Goal: Check status: Check status

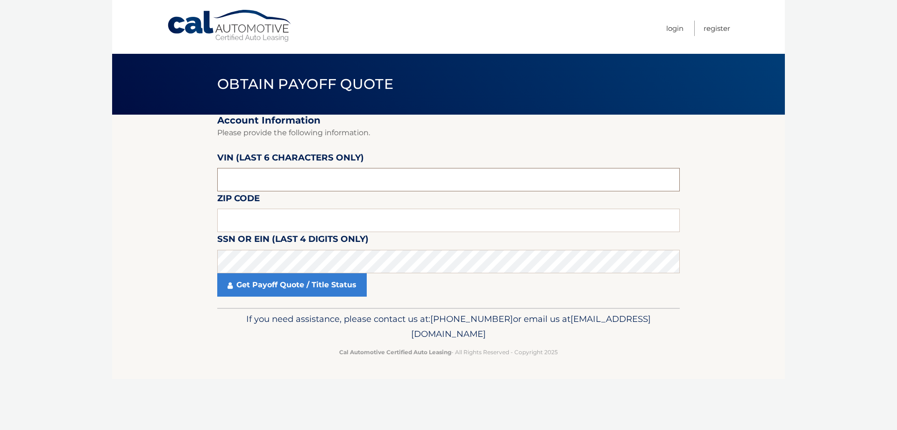
click at [247, 179] on input "text" at bounding box center [448, 179] width 463 height 23
type input "458373"
type input "19403"
click at [272, 289] on link "Get Payoff Quote / Title Status" at bounding box center [292, 284] width 150 height 23
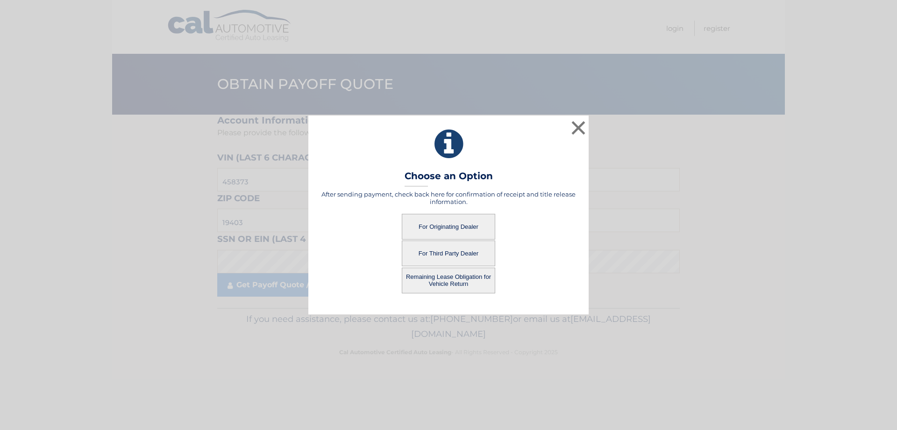
click at [442, 229] on button "For Originating Dealer" at bounding box center [448, 227] width 93 height 26
click at [438, 227] on button "For Originating Dealer" at bounding box center [448, 227] width 93 height 26
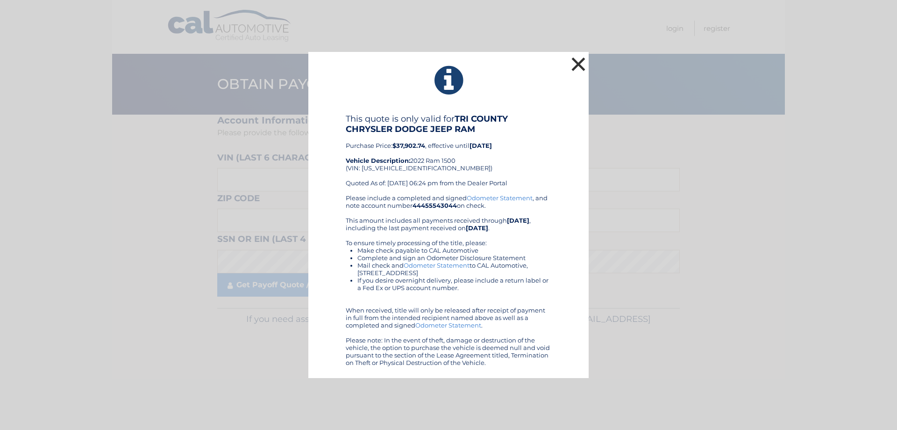
click at [576, 65] on button "×" at bounding box center [578, 64] width 19 height 19
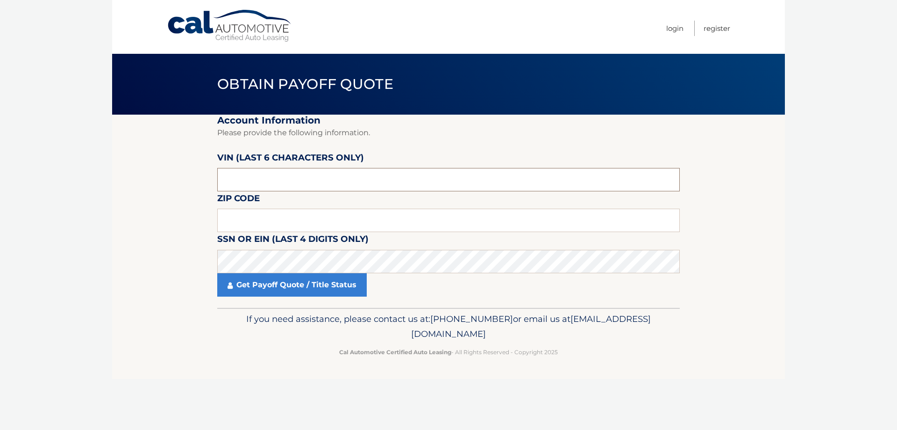
click at [274, 183] on input "text" at bounding box center [448, 179] width 463 height 23
type input "19403"
click at [274, 183] on input "text" at bounding box center [448, 179] width 463 height 23
type input "458373"
click at [272, 280] on link "Get Payoff Quote / Title Status" at bounding box center [292, 284] width 150 height 23
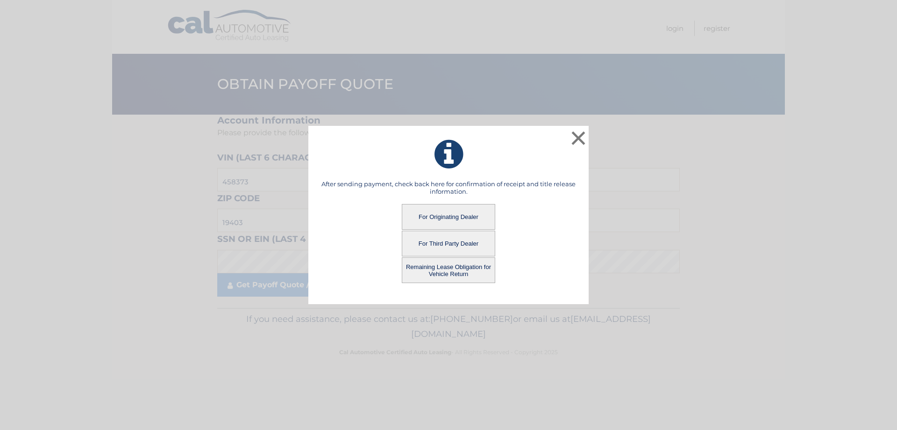
click at [470, 273] on button "Remaining Lease Obligation for Vehicle Return" at bounding box center [448, 270] width 93 height 26
click at [458, 272] on button "Remaining Lease Obligation for Vehicle Return" at bounding box center [448, 270] width 93 height 26
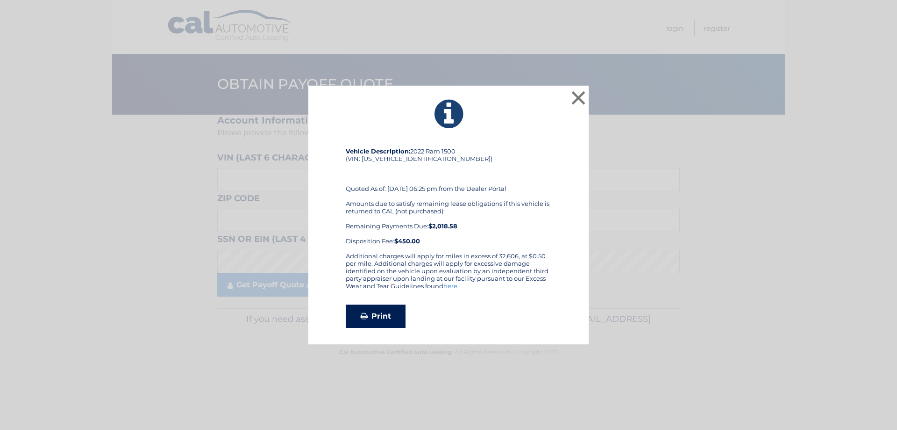
click at [389, 312] on link "Print" at bounding box center [376, 315] width 60 height 23
